Goal: Task Accomplishment & Management: Use online tool/utility

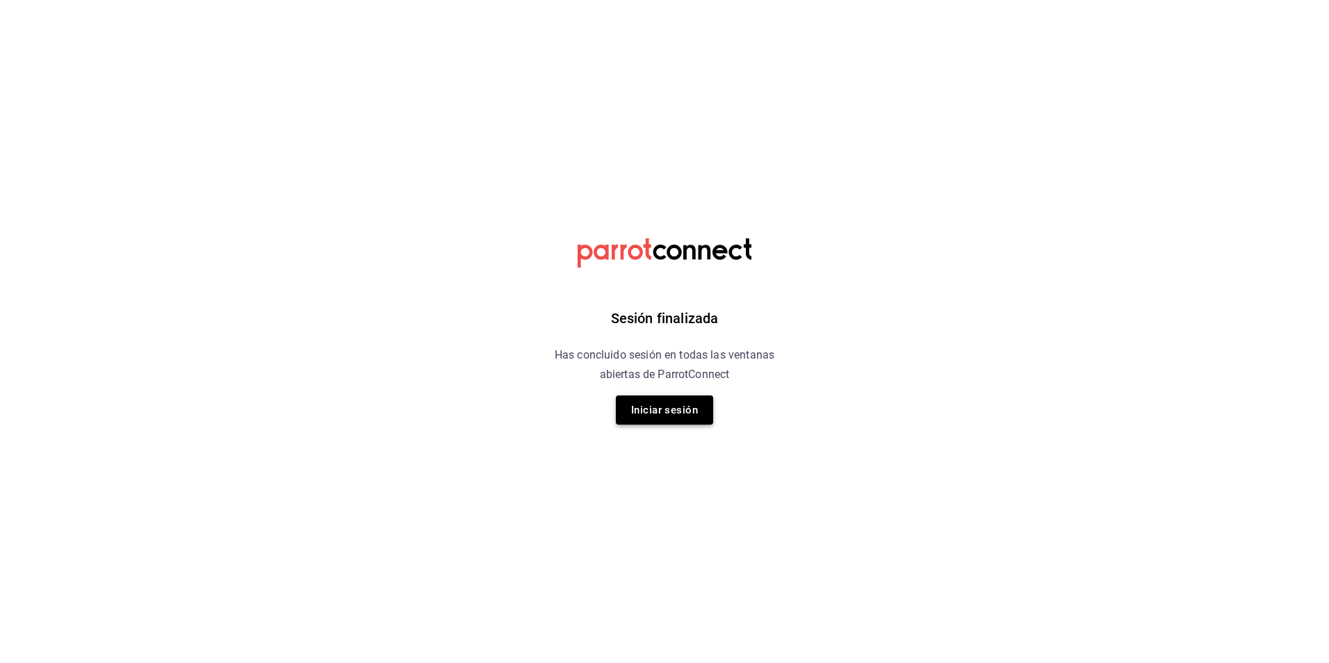
click at [689, 420] on button "Iniciar sesión" at bounding box center [664, 409] width 97 height 29
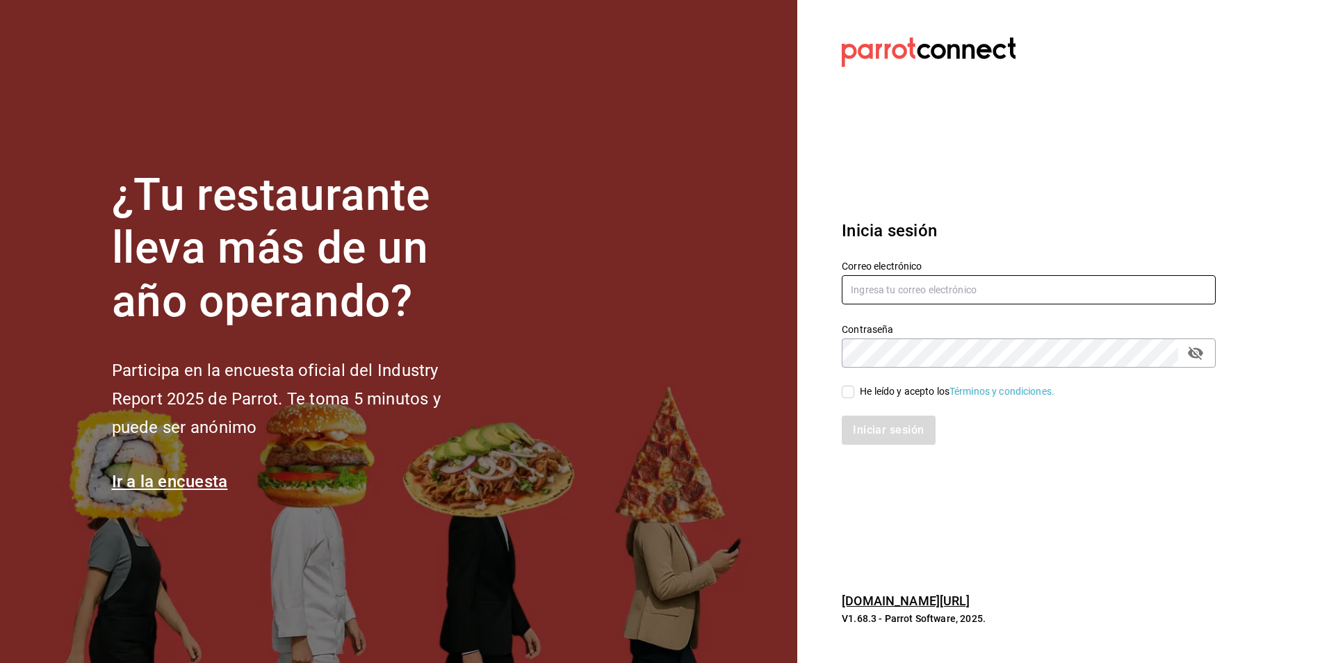
type input "[PERSON_NAME][EMAIL_ADDRESS][PERSON_NAME][DOMAIN_NAME]"
click at [850, 395] on input "He leído y acepto los Términos y condiciones." at bounding box center [848, 392] width 13 height 13
checkbox input "true"
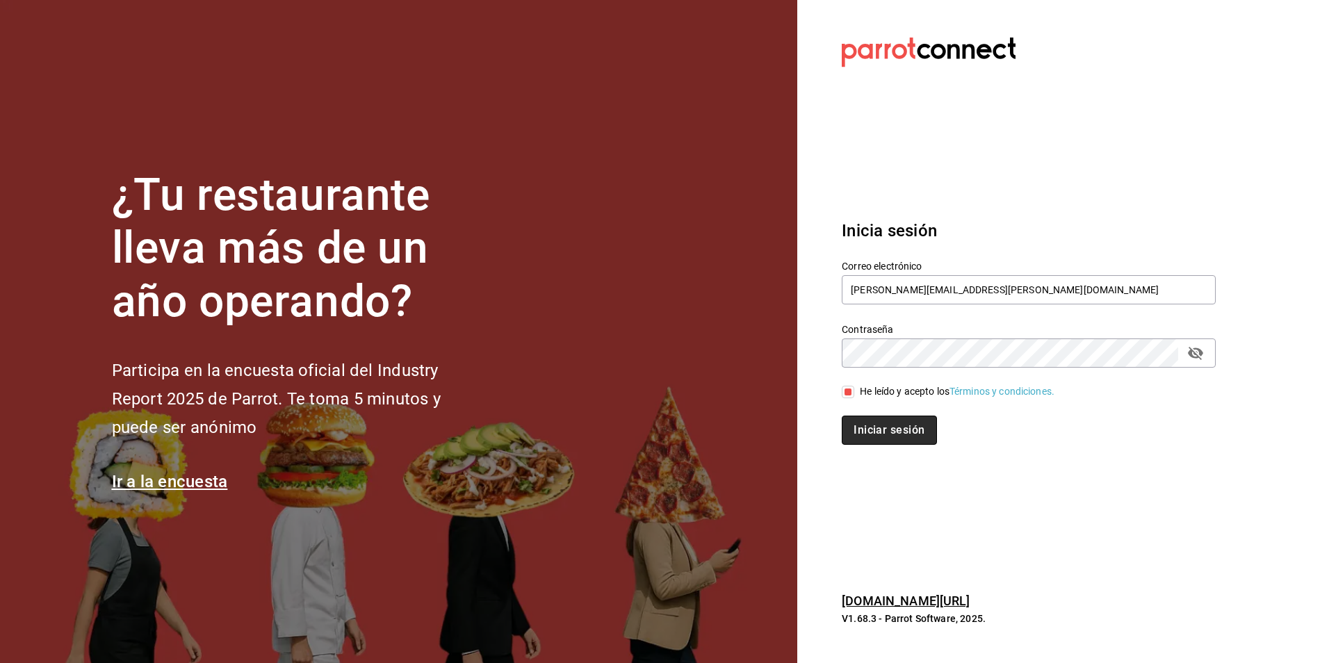
click at [863, 423] on button "Iniciar sesión" at bounding box center [889, 430] width 95 height 29
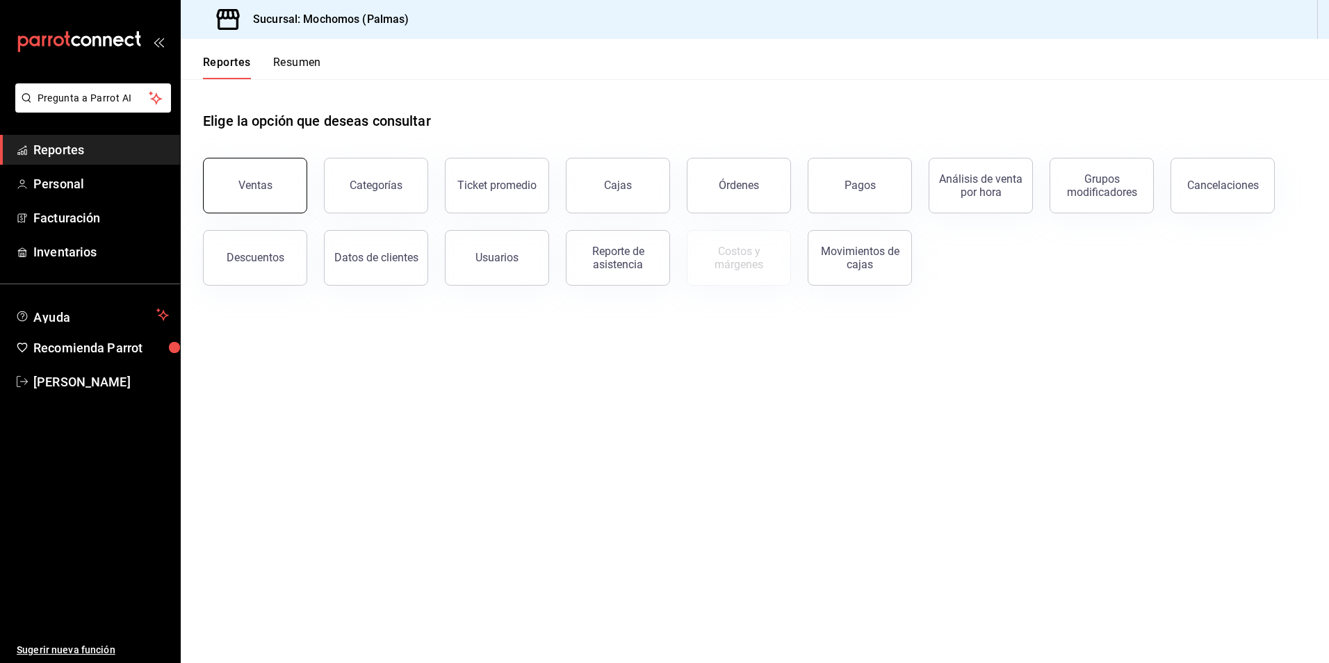
click at [245, 179] on div "Ventas" at bounding box center [255, 185] width 34 height 13
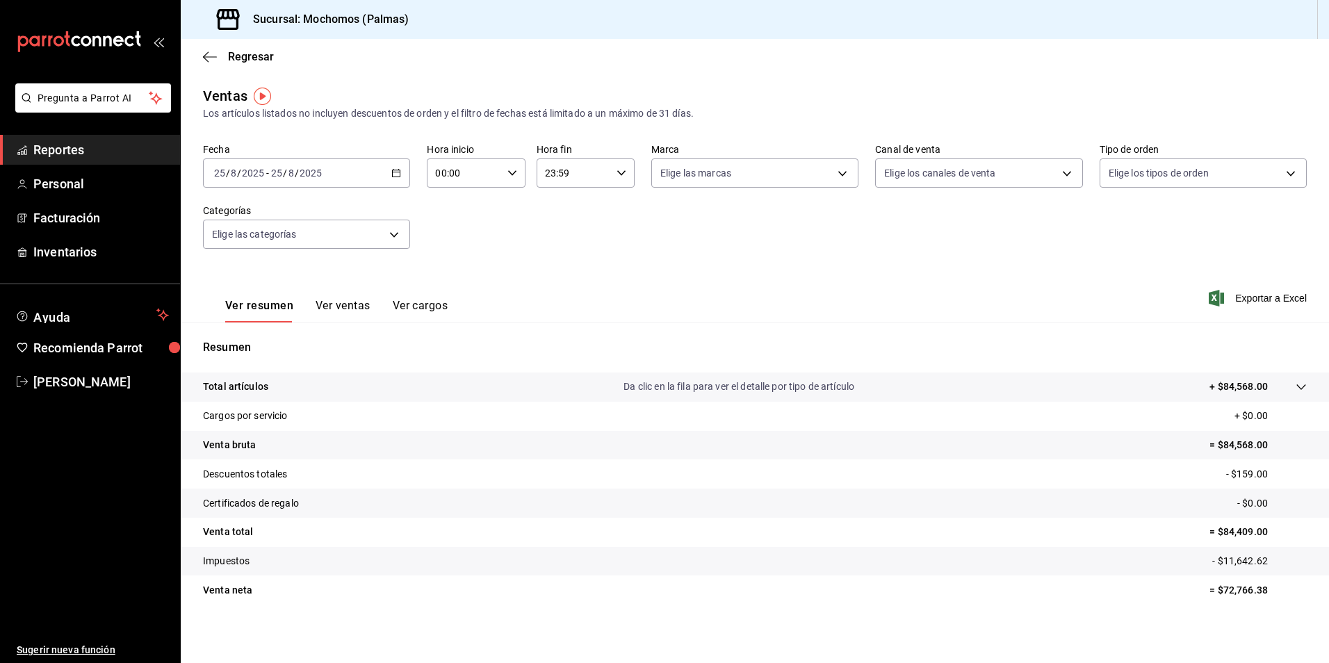
click at [626, 177] on div "23:59 Hora fin" at bounding box center [586, 172] width 98 height 29
click at [610, 219] on span "57" at bounding box center [606, 219] width 26 height 11
click at [576, 173] on div at bounding box center [664, 331] width 1329 height 663
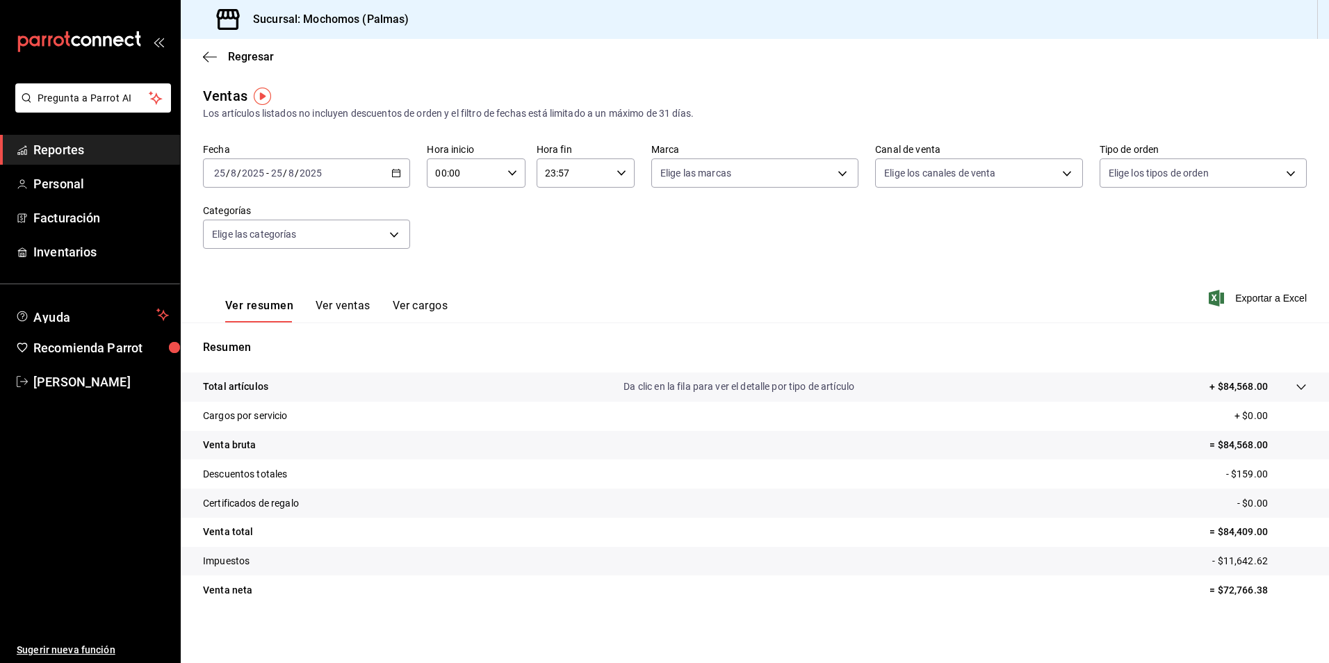
click at [554, 173] on input "23:57" at bounding box center [574, 173] width 74 height 28
click at [566, 262] on button "22" at bounding box center [557, 253] width 43 height 28
click at [603, 291] on span "59" at bounding box center [606, 286] width 26 height 11
type input "22:59"
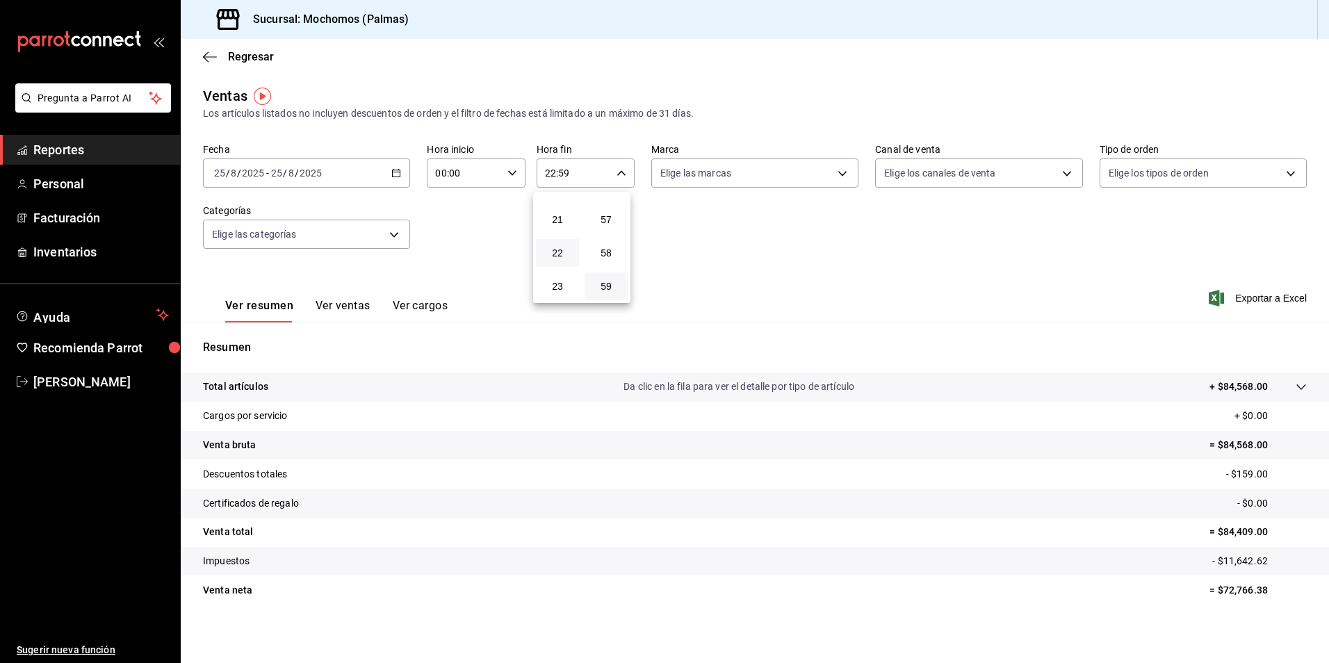
click at [832, 179] on div at bounding box center [664, 331] width 1329 height 663
click at [833, 178] on body "Pregunta a Parrot AI Reportes Personal Facturación Inventarios Ayuda Recomienda…" at bounding box center [664, 331] width 1329 height 663
click at [660, 227] on input "checkbox" at bounding box center [662, 227] width 13 height 13
checkbox input "true"
type input "70f98016-ab90-4f26-81e6-ab4884d8d8a0"
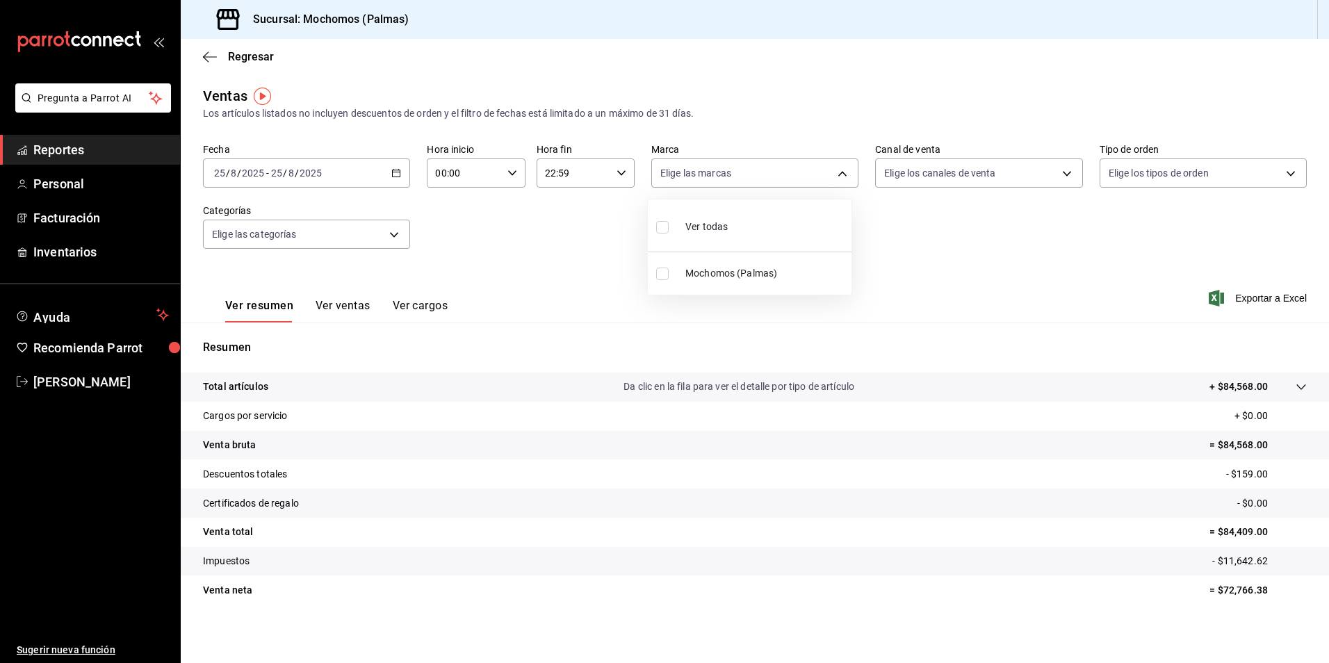
checkbox input "true"
click at [960, 169] on div at bounding box center [664, 331] width 1329 height 663
click at [1055, 174] on body "Pregunta a Parrot AI Reportes Personal Facturación Inventarios Ayuda Recomienda…" at bounding box center [664, 331] width 1329 height 663
click at [879, 222] on input "checkbox" at bounding box center [884, 227] width 13 height 13
checkbox input "true"
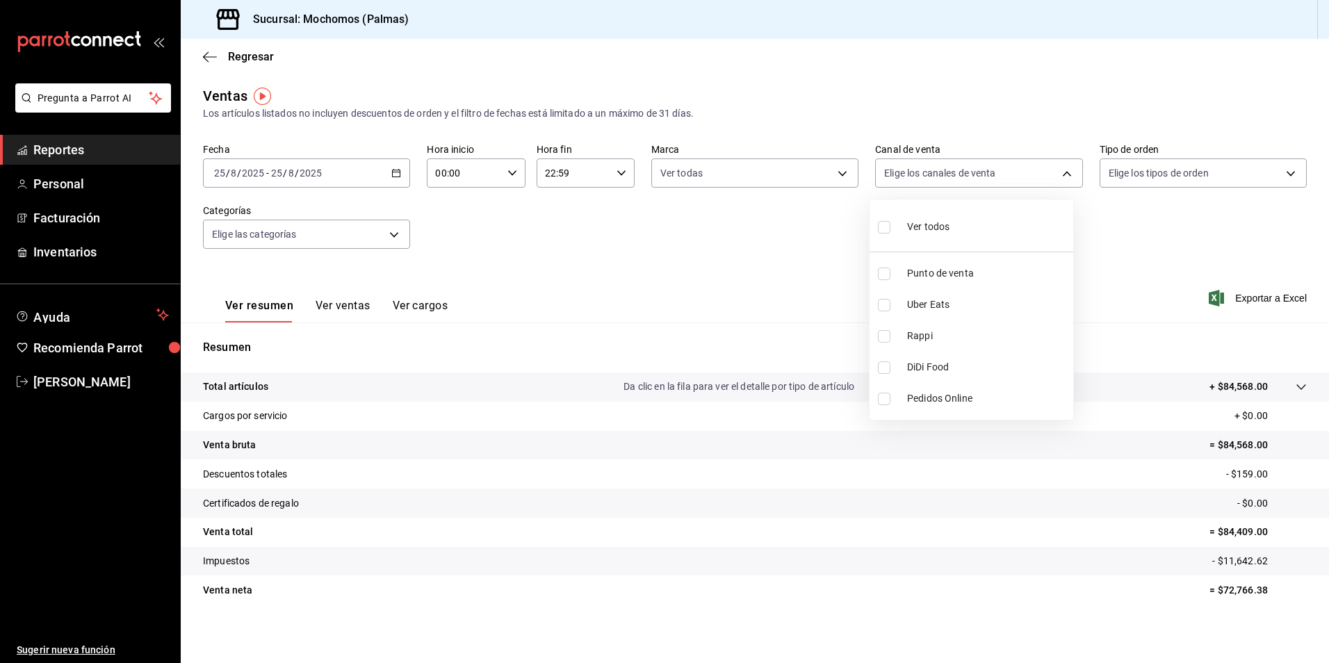
type input "PARROT,UBER_EATS,RAPPI,DIDI_FOOD,ONLINE"
checkbox input "true"
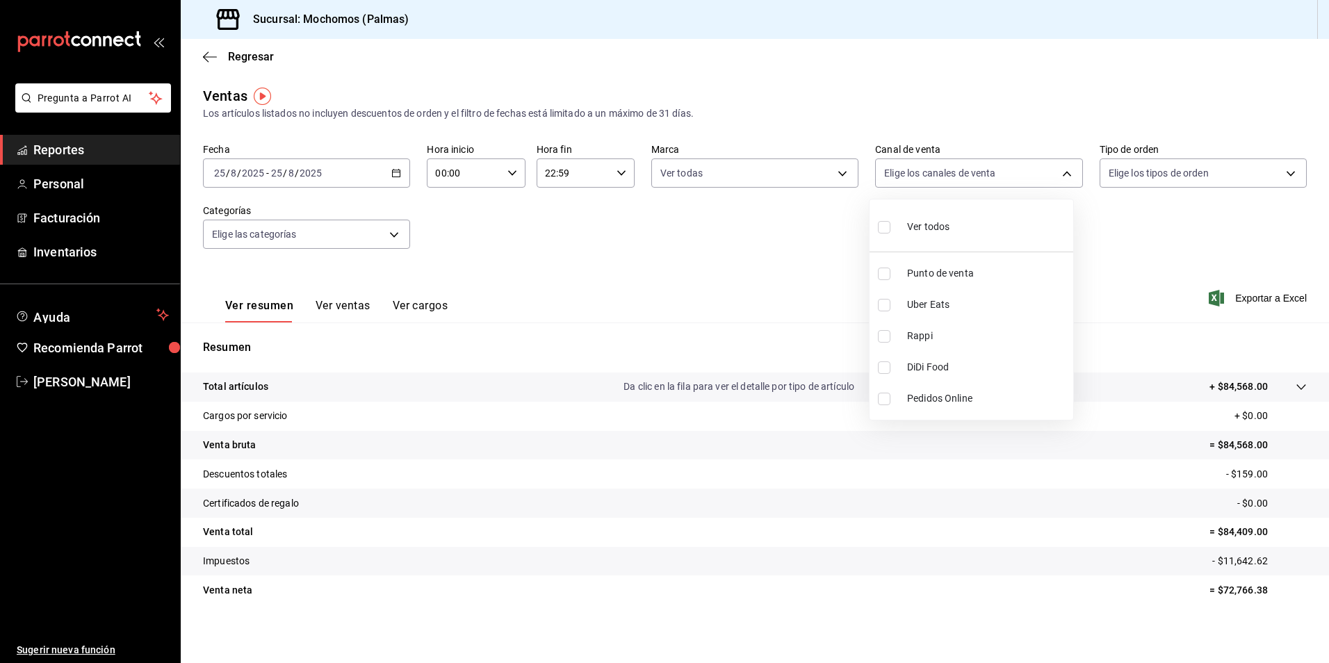
checkbox input "true"
click at [1157, 170] on div at bounding box center [664, 331] width 1329 height 663
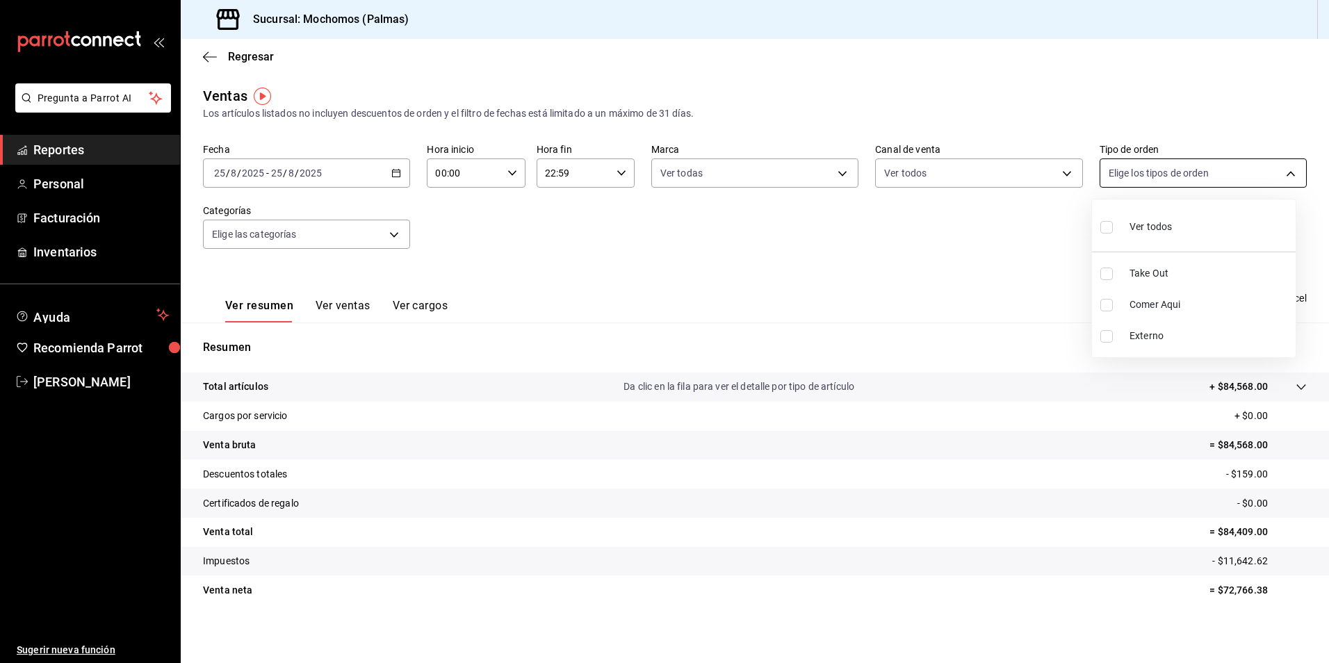
click at [1164, 171] on body "Pregunta a Parrot AI Reportes Personal Facturación Inventarios Ayuda Recomienda…" at bounding box center [664, 331] width 1329 height 663
click at [1103, 231] on input "checkbox" at bounding box center [1106, 227] width 13 height 13
checkbox input "true"
type input "1406dacc-122d-474b-a961-72adf1b142d8,23052771-8e1b-43e3-b7da-1a661d939937,EXTER…"
checkbox input "true"
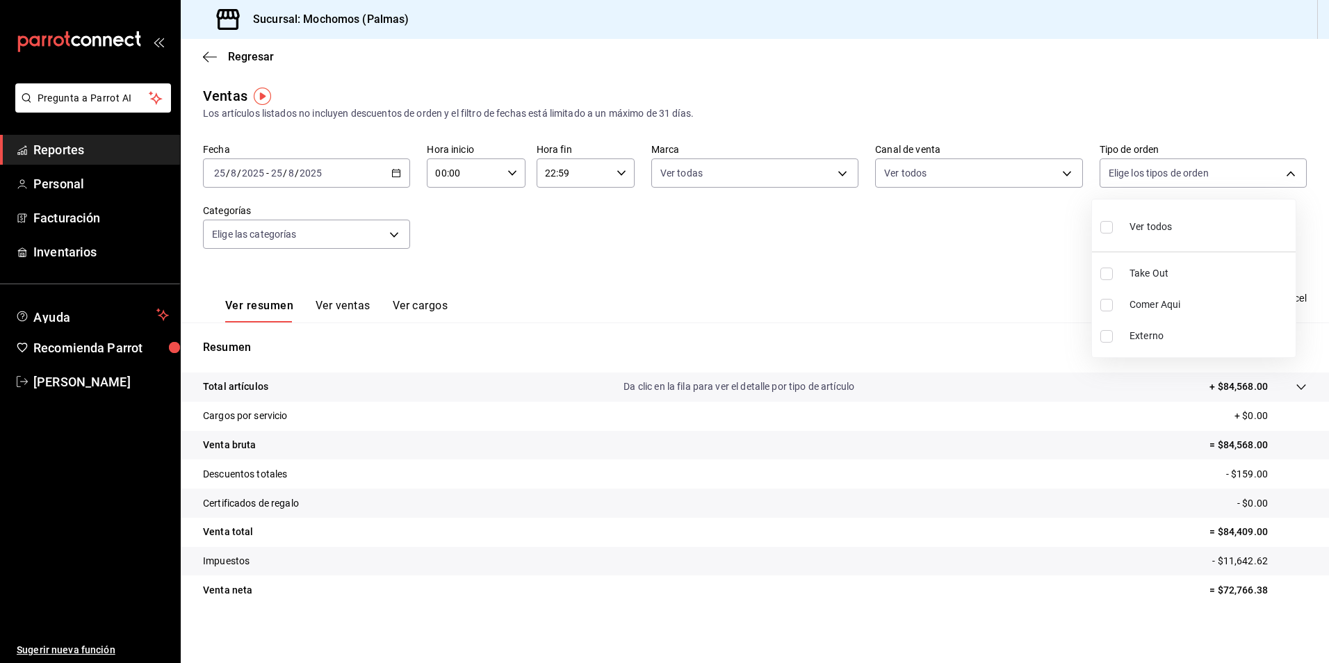
checkbox input "true"
click at [394, 235] on div at bounding box center [664, 331] width 1329 height 663
click at [392, 234] on body "Pregunta a Parrot AI Reportes Personal Facturación Inventarios Ayuda Recomienda…" at bounding box center [664, 331] width 1329 height 663
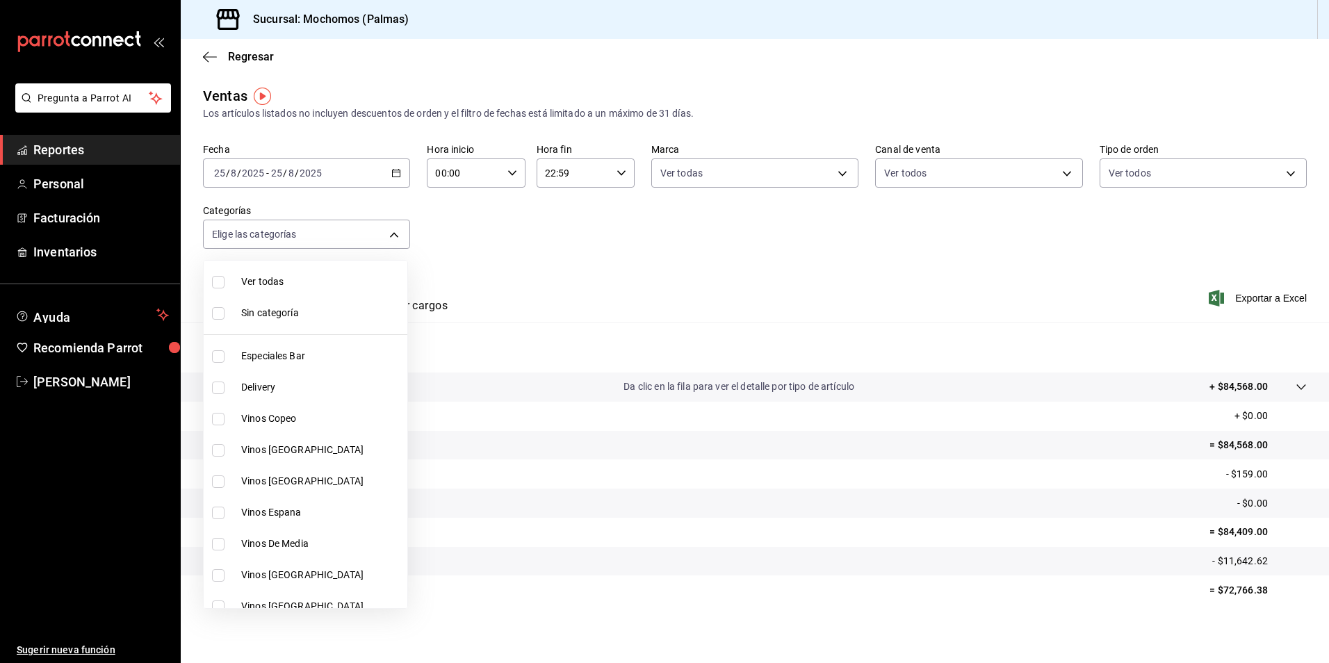
click at [222, 283] on input "checkbox" at bounding box center [218, 282] width 13 height 13
checkbox input "true"
type input "bf8485d7-e0cc-45c4-ab71-007f8ecc3e56,b9965cb2-92ec-4840-853f-0e08f184e216,7b542…"
checkbox input "true"
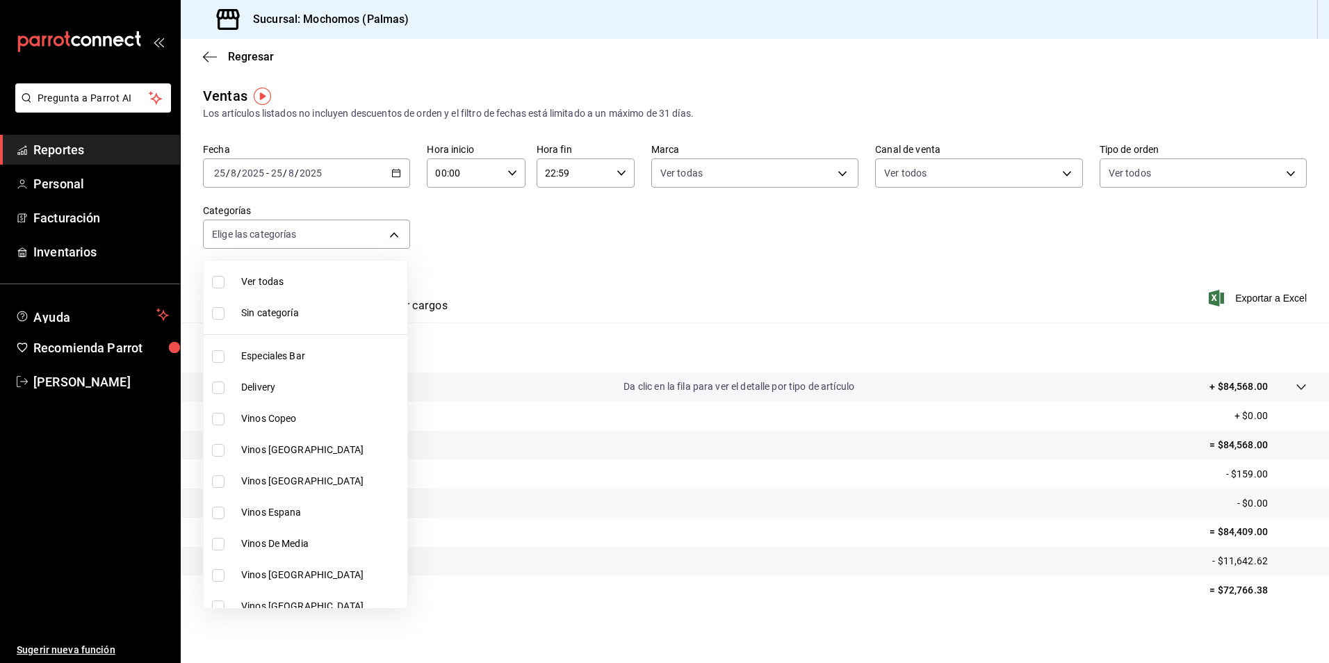
checkbox input "true"
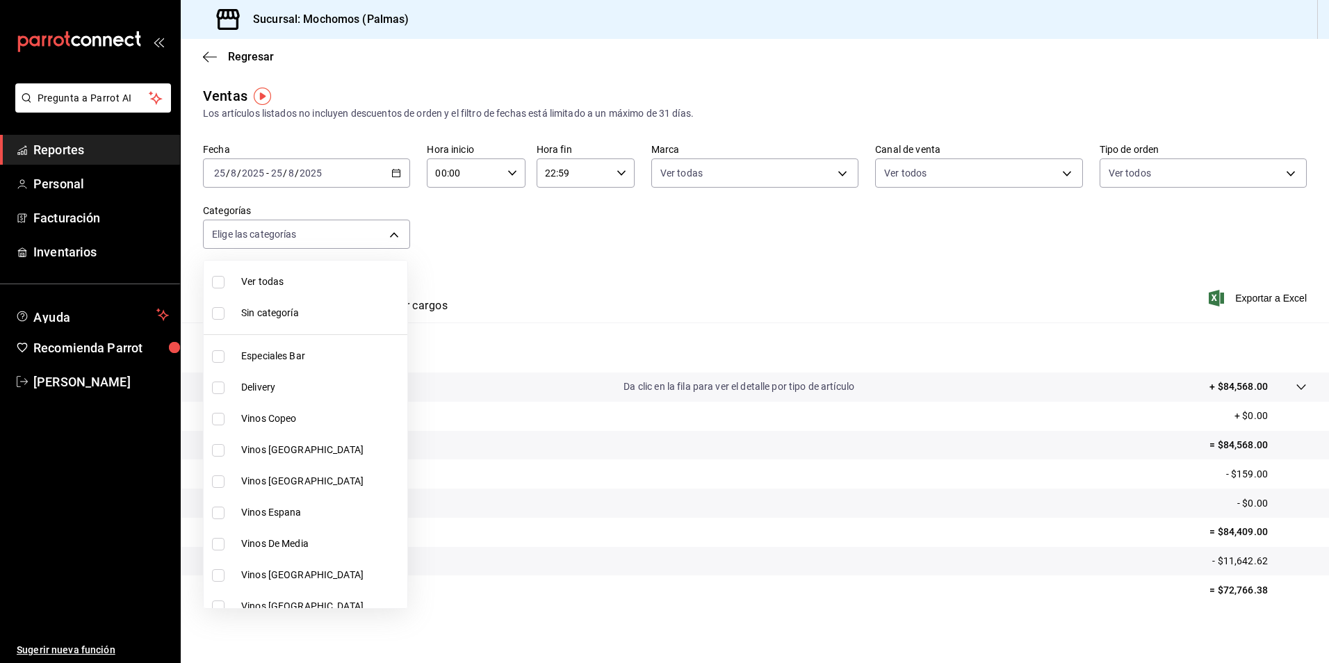
checkbox input "true"
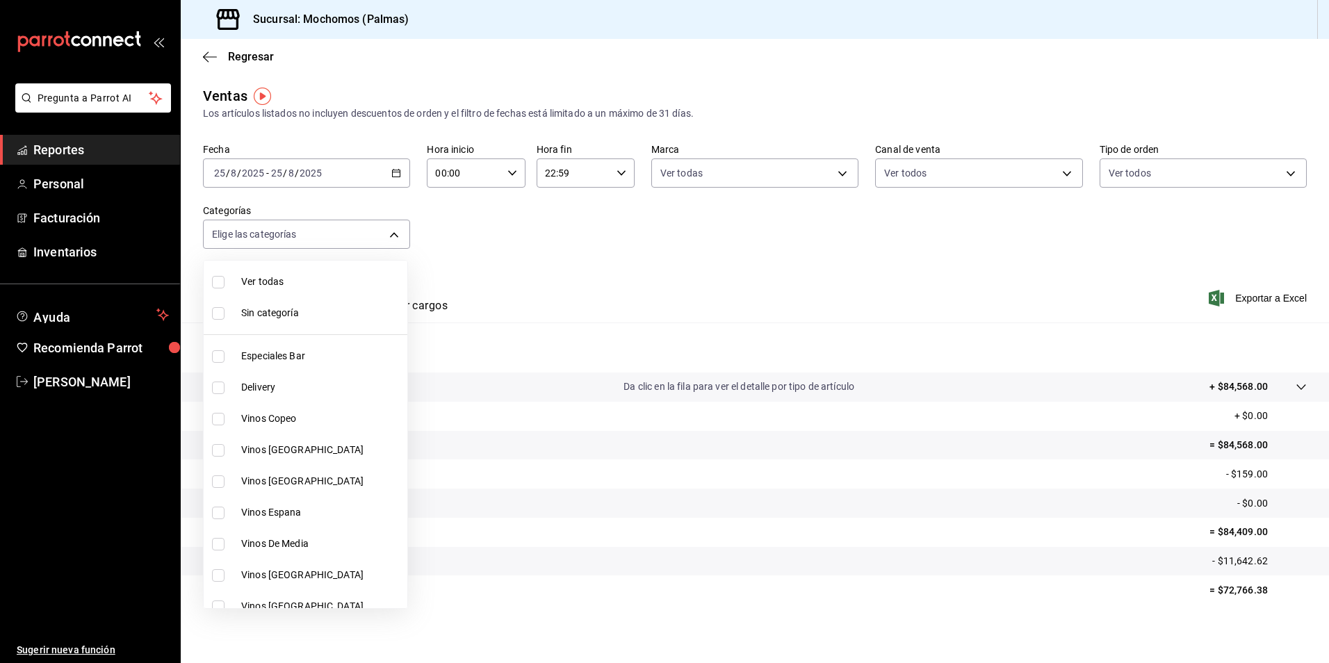
checkbox input "true"
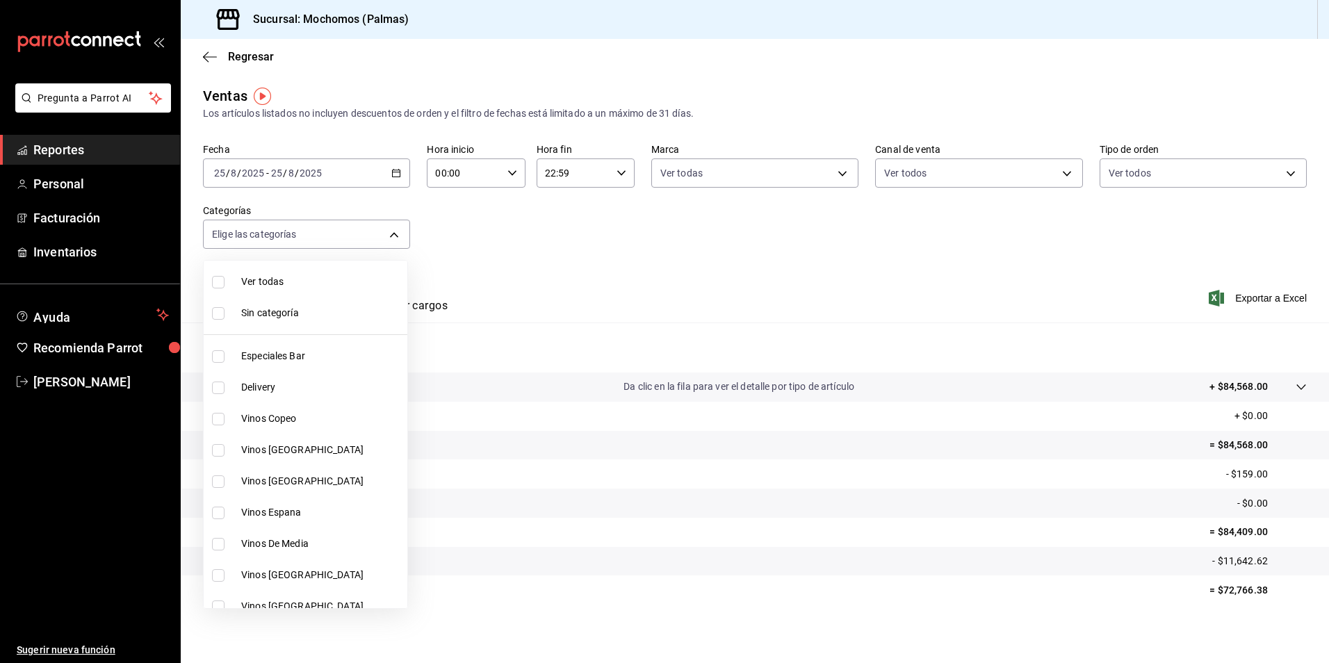
checkbox input "true"
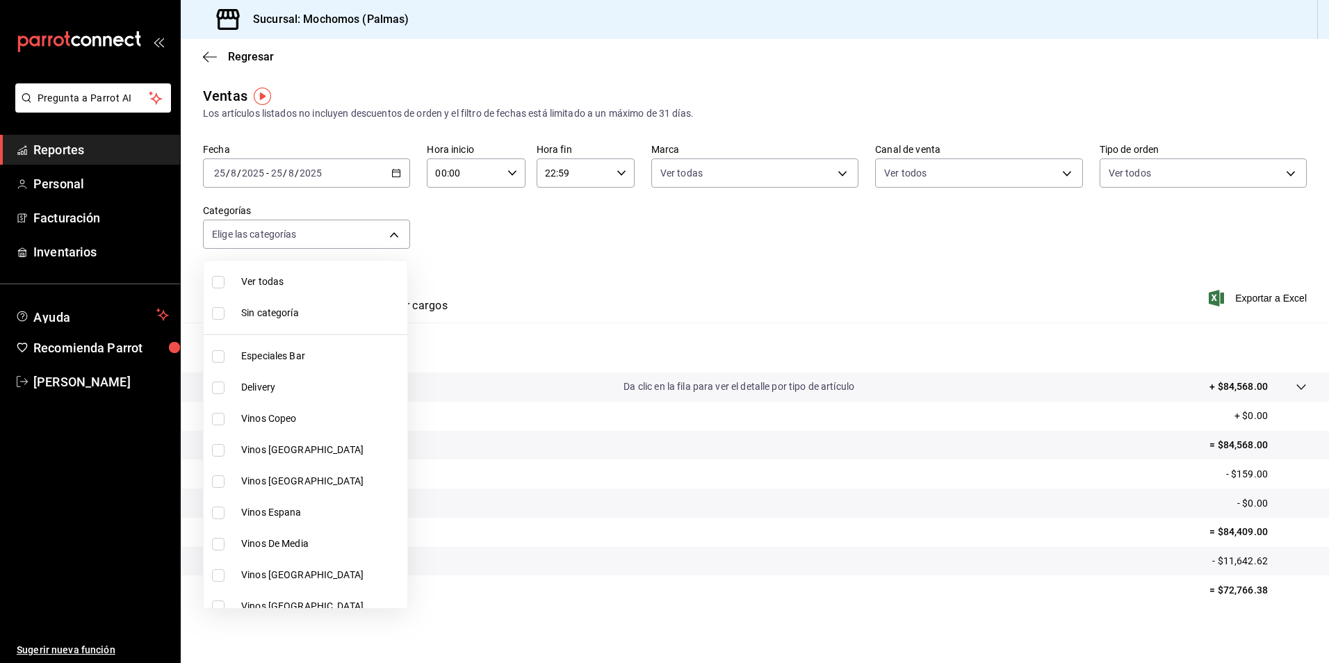
checkbox input "true"
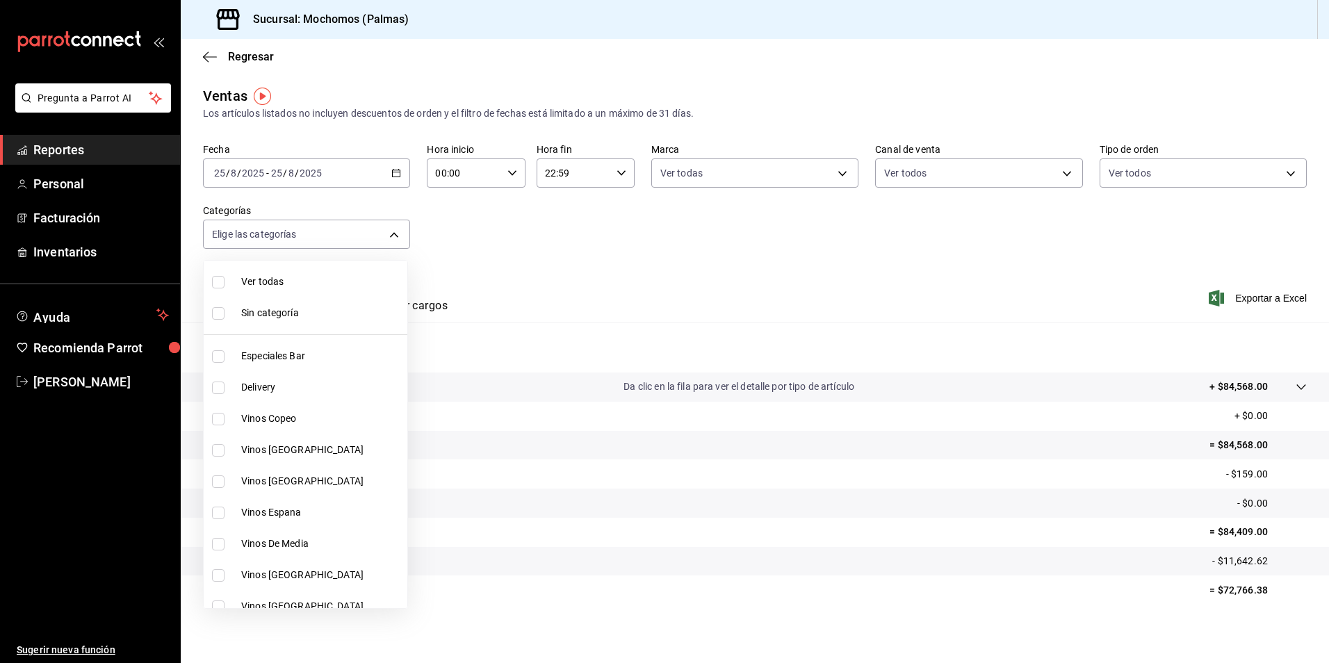
checkbox input "true"
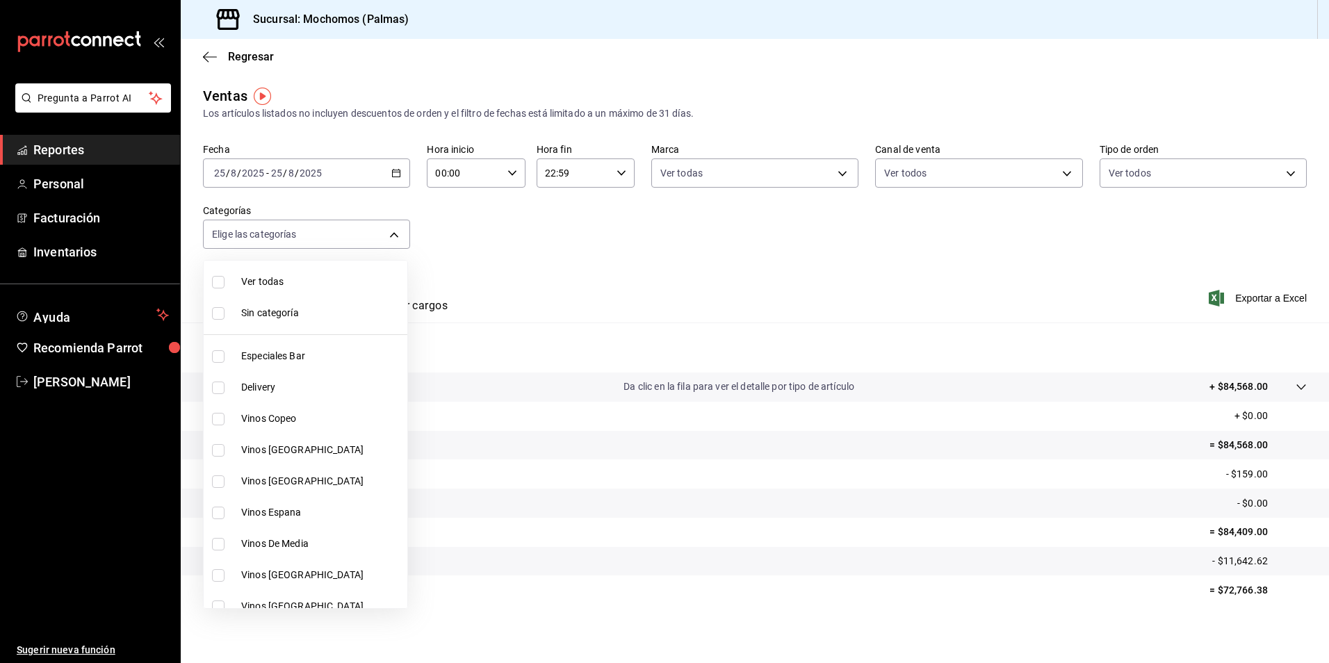
checkbox input "true"
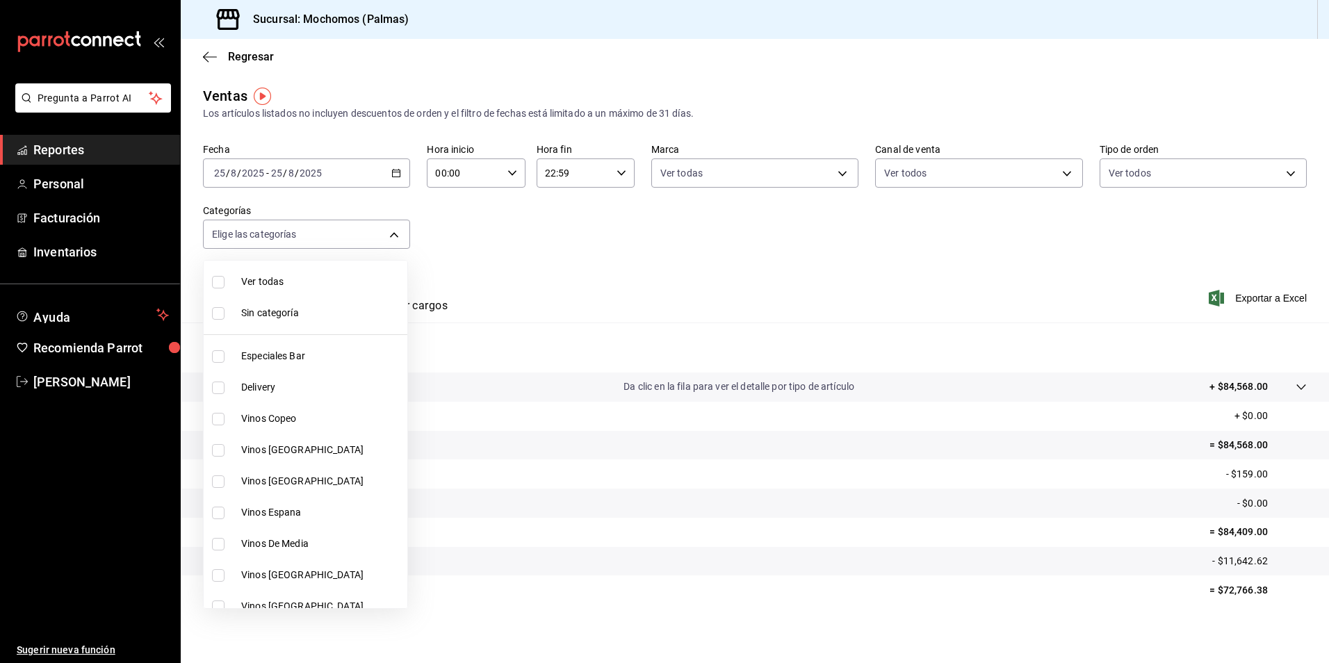
checkbox input "true"
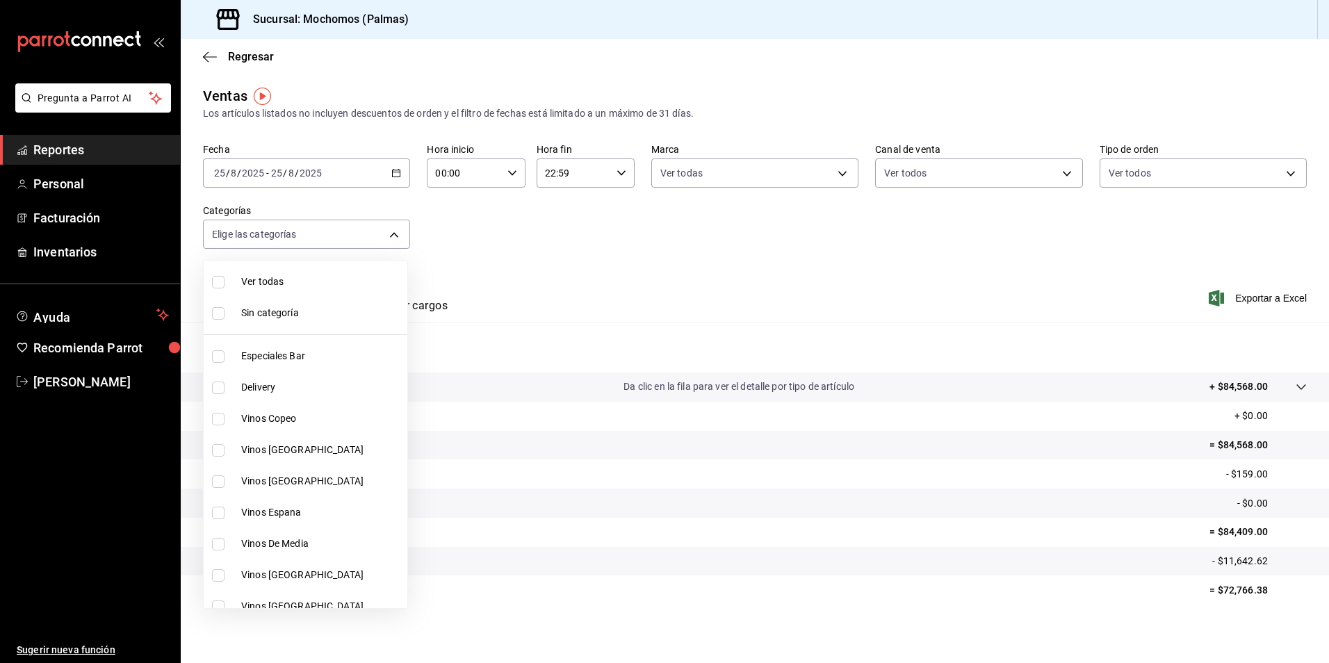
checkbox input "true"
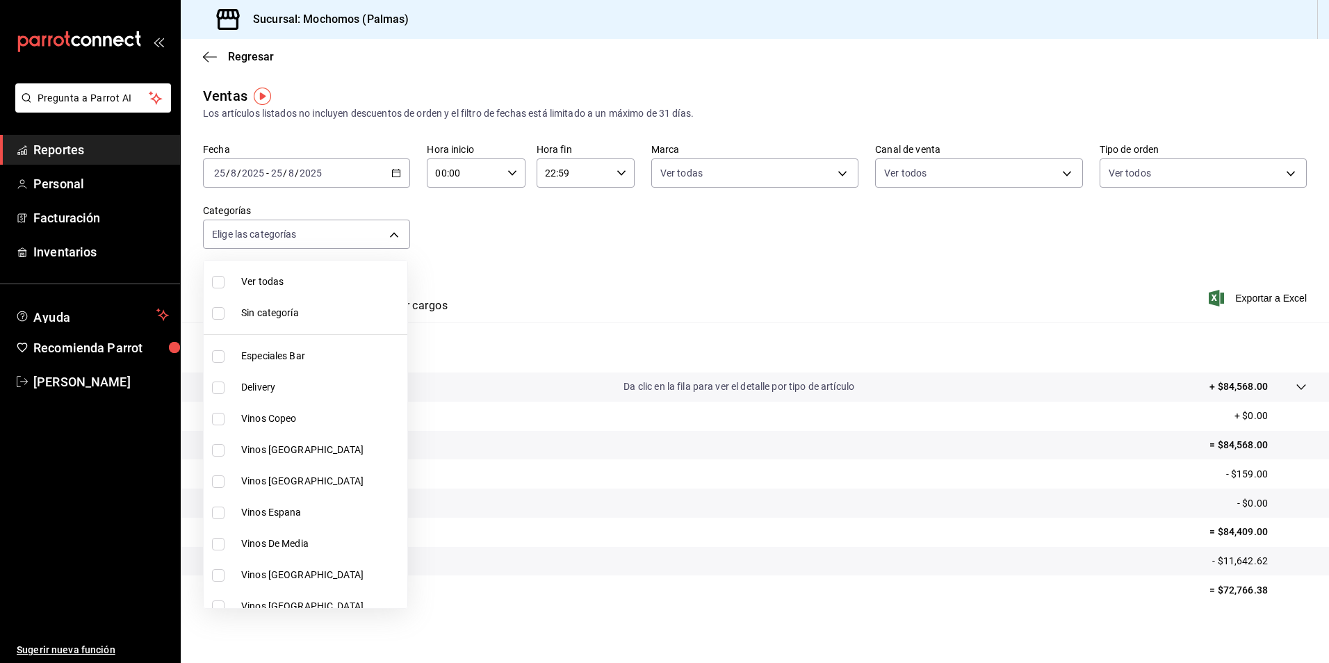
checkbox input "true"
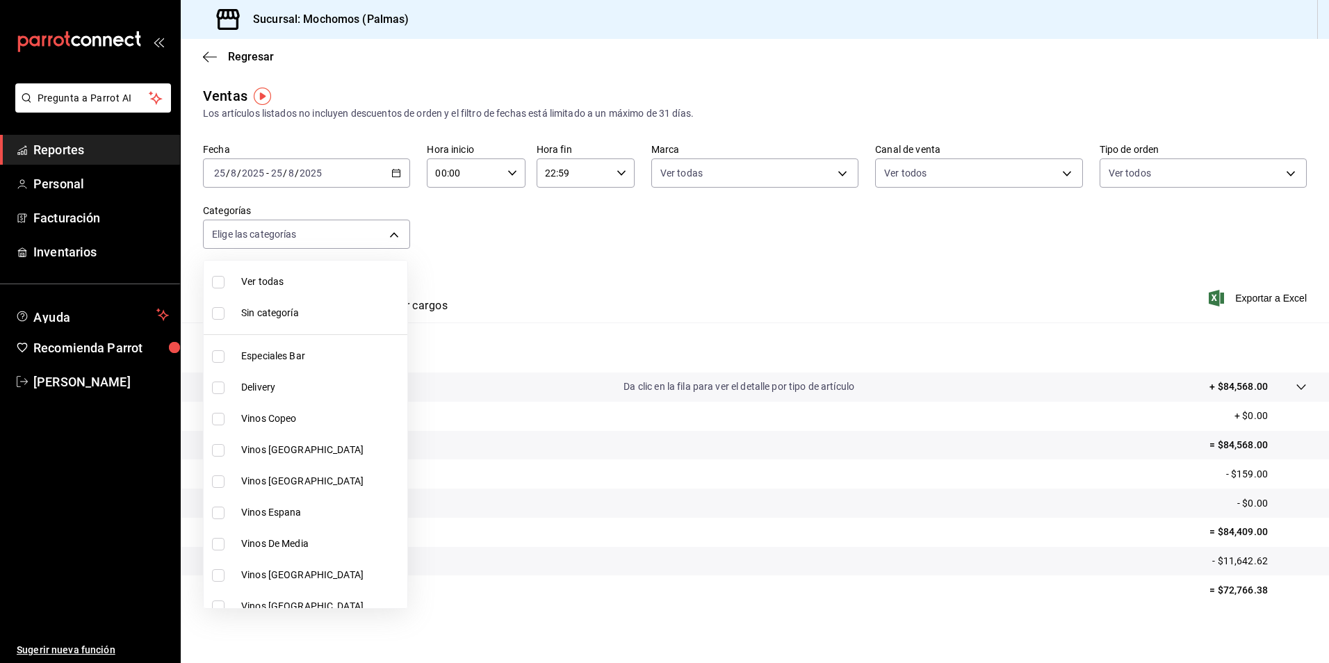
checkbox input "true"
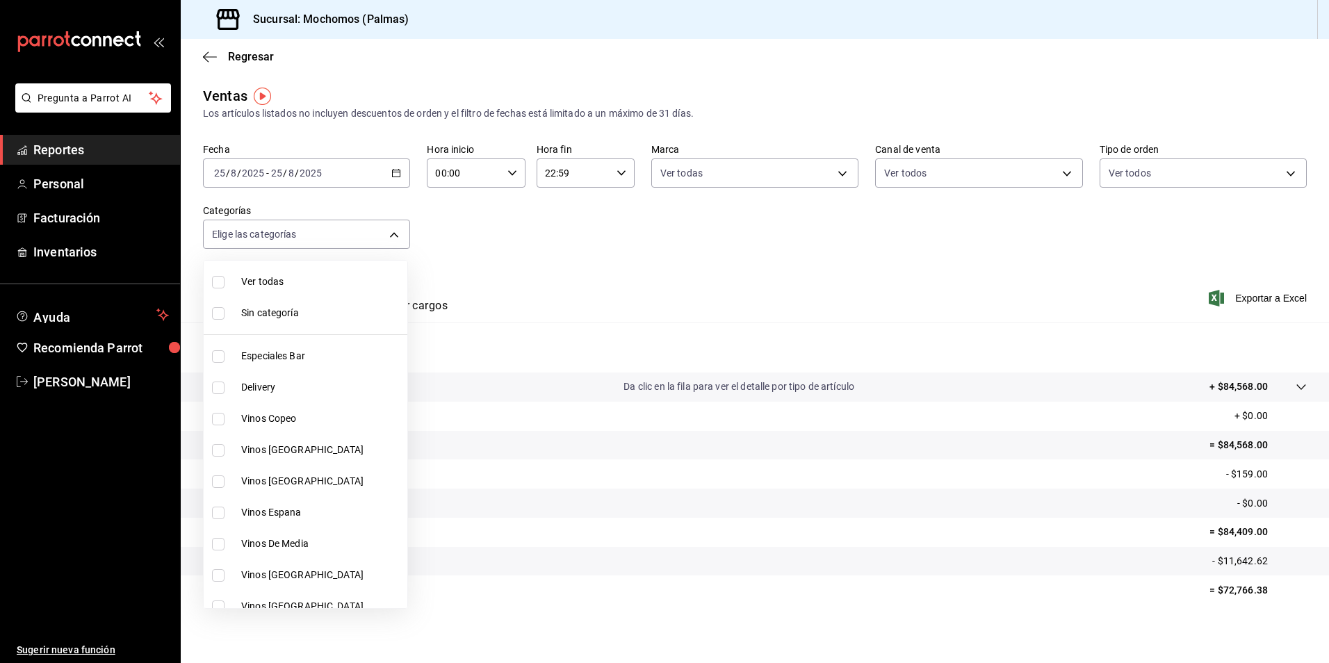
checkbox input "true"
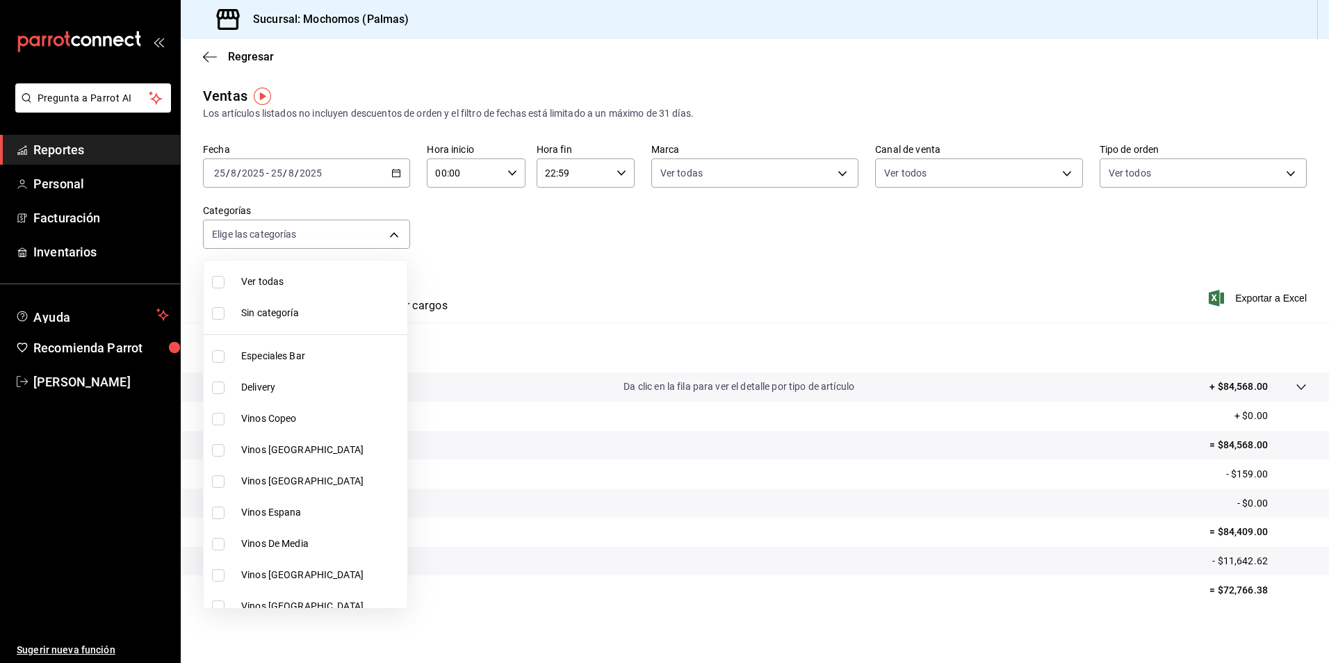
checkbox input "true"
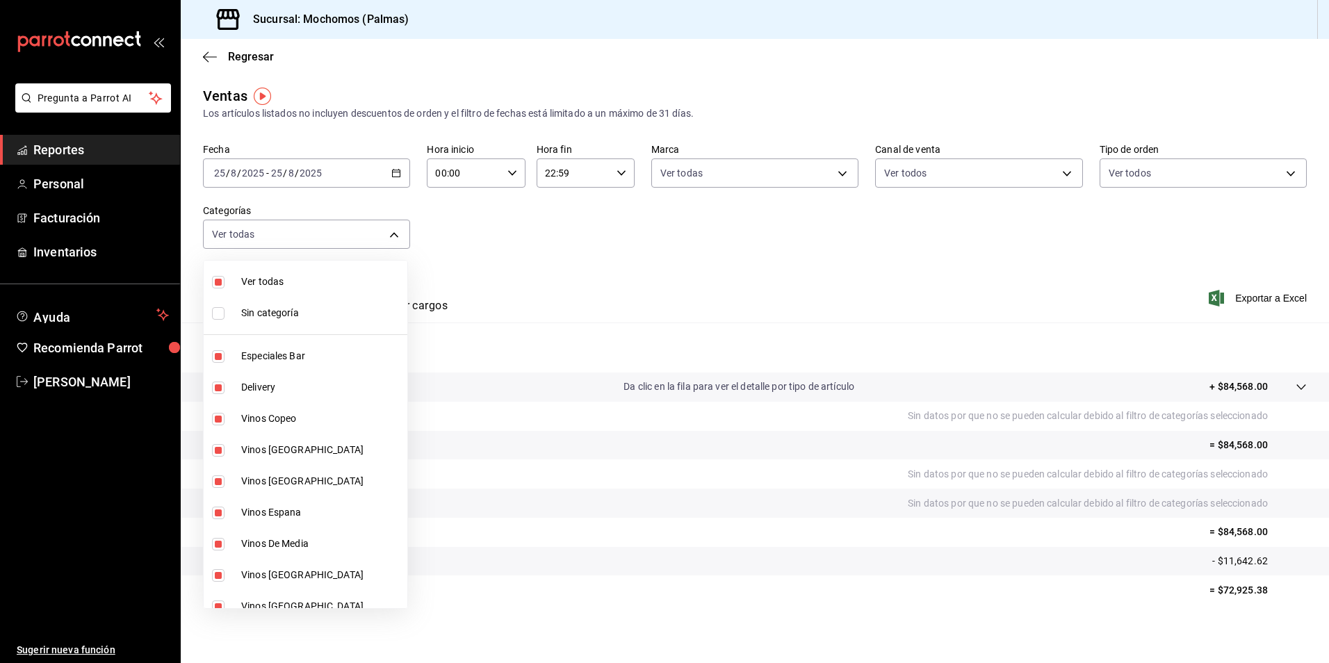
drag, startPoint x: 920, startPoint y: 292, endPoint x: 950, endPoint y: 297, distance: 30.4
click at [922, 292] on div at bounding box center [664, 331] width 1329 height 663
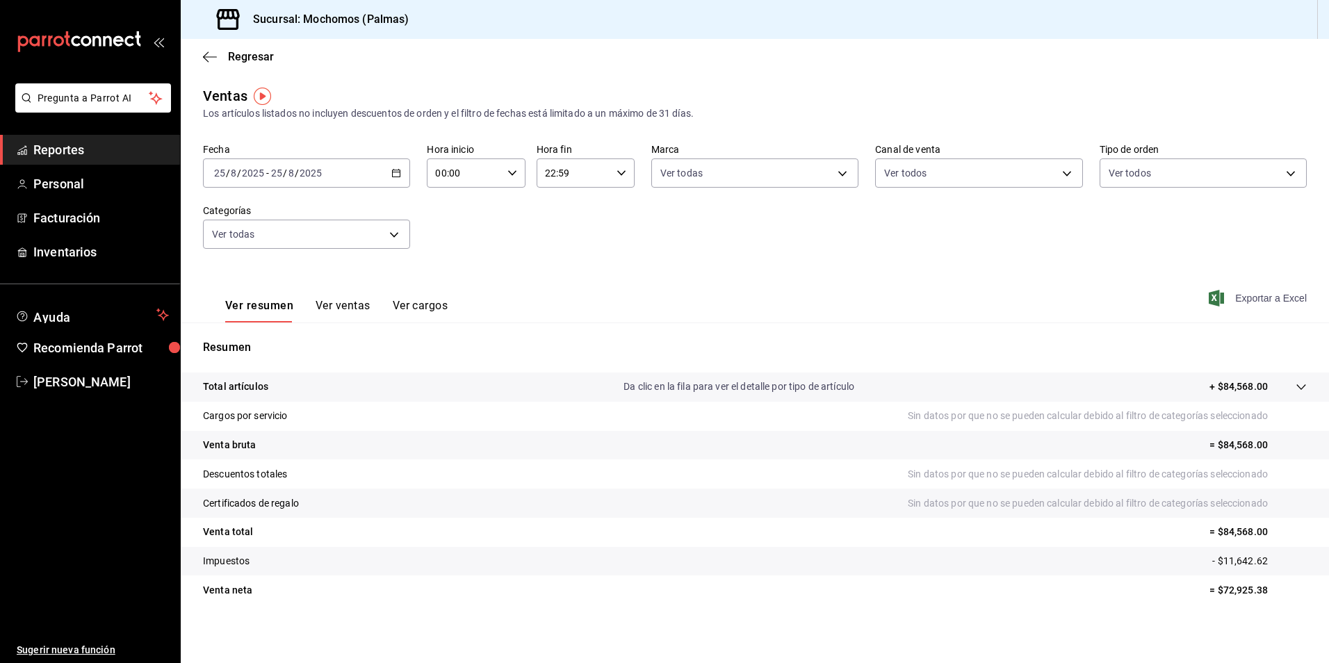
click at [1257, 297] on span "Exportar a Excel" at bounding box center [1258, 298] width 95 height 17
